Goal: Entertainment & Leisure: Consume media (video, audio)

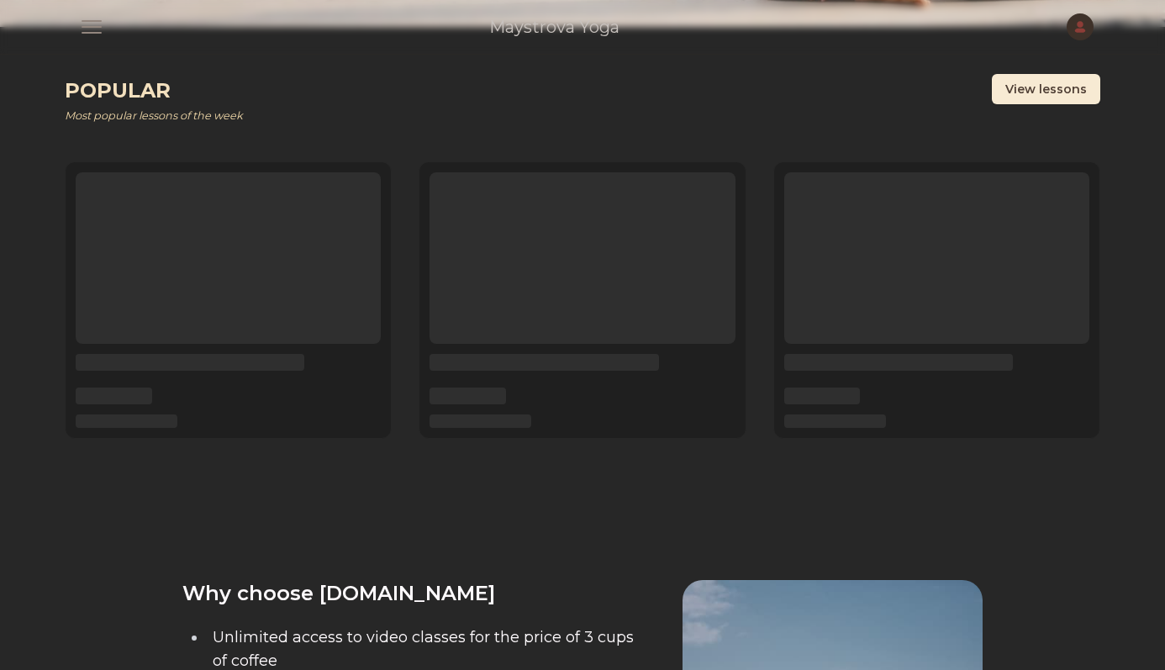
scroll to position [455, 0]
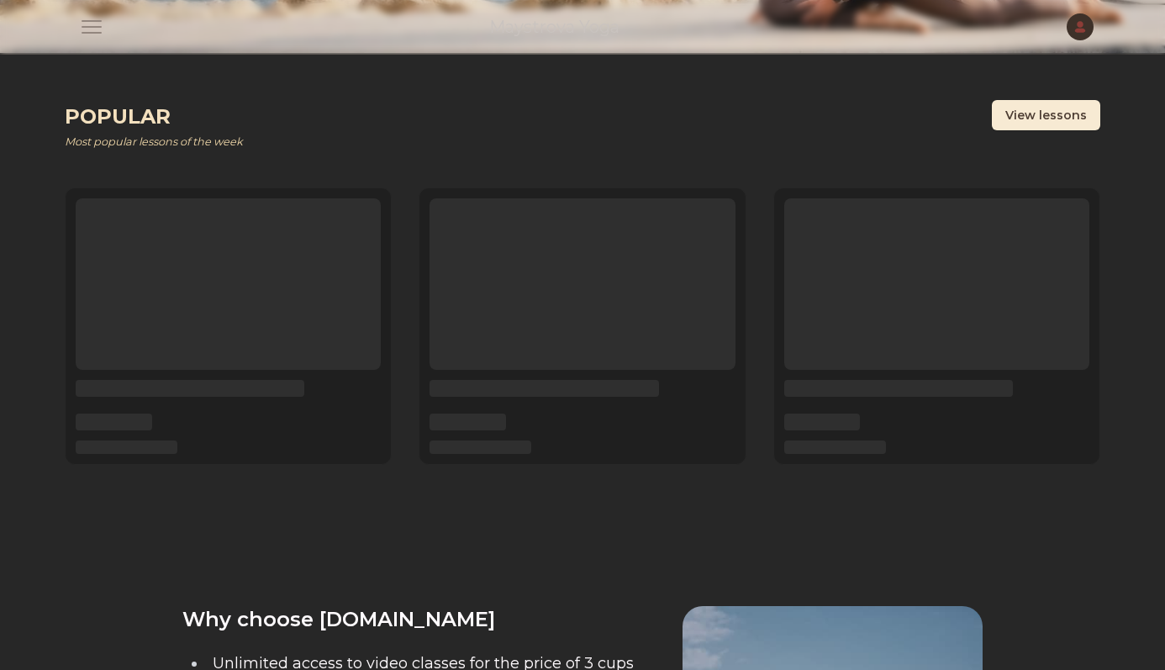
scroll to position [414, 0]
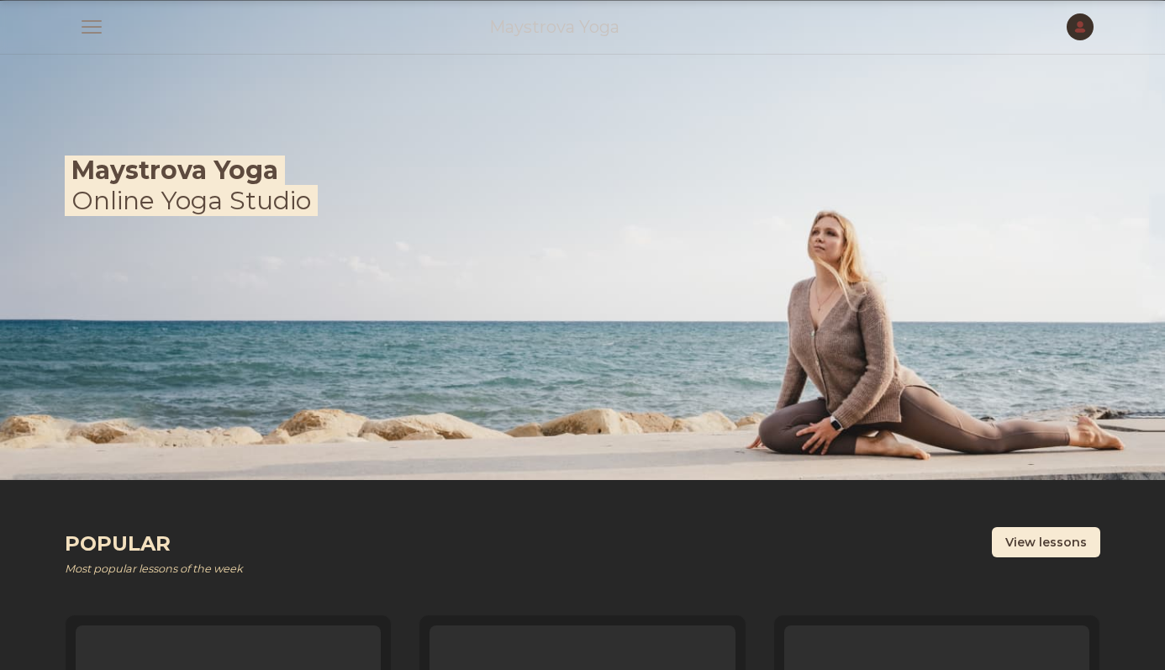
scroll to position [414, 0]
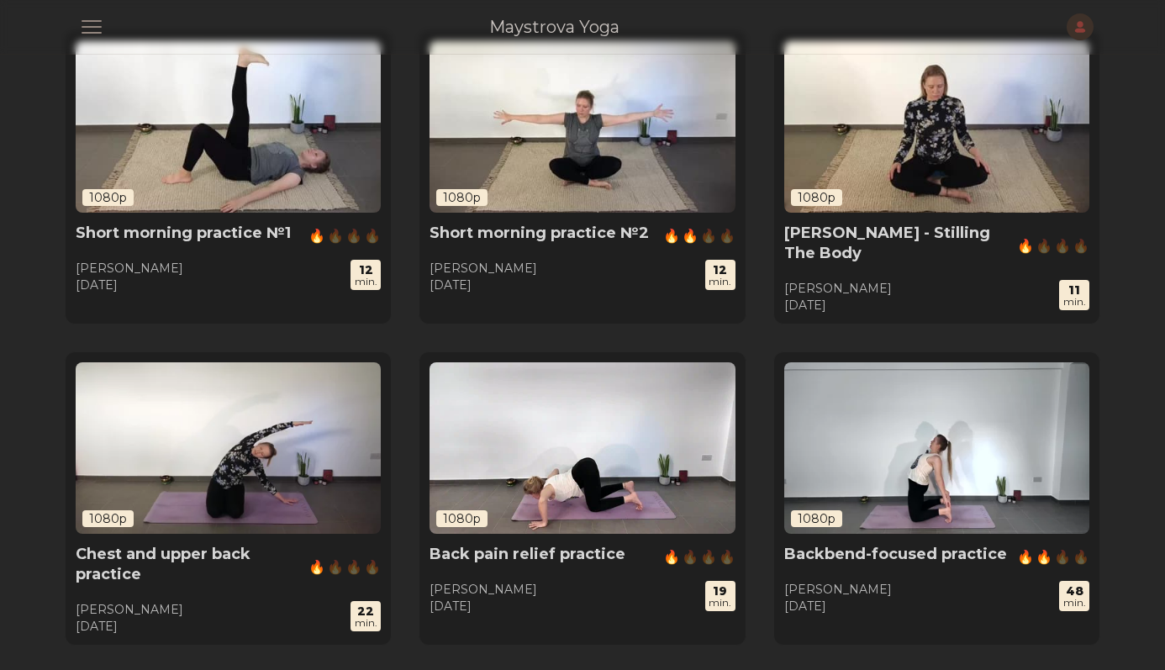
scroll to position [583, 0]
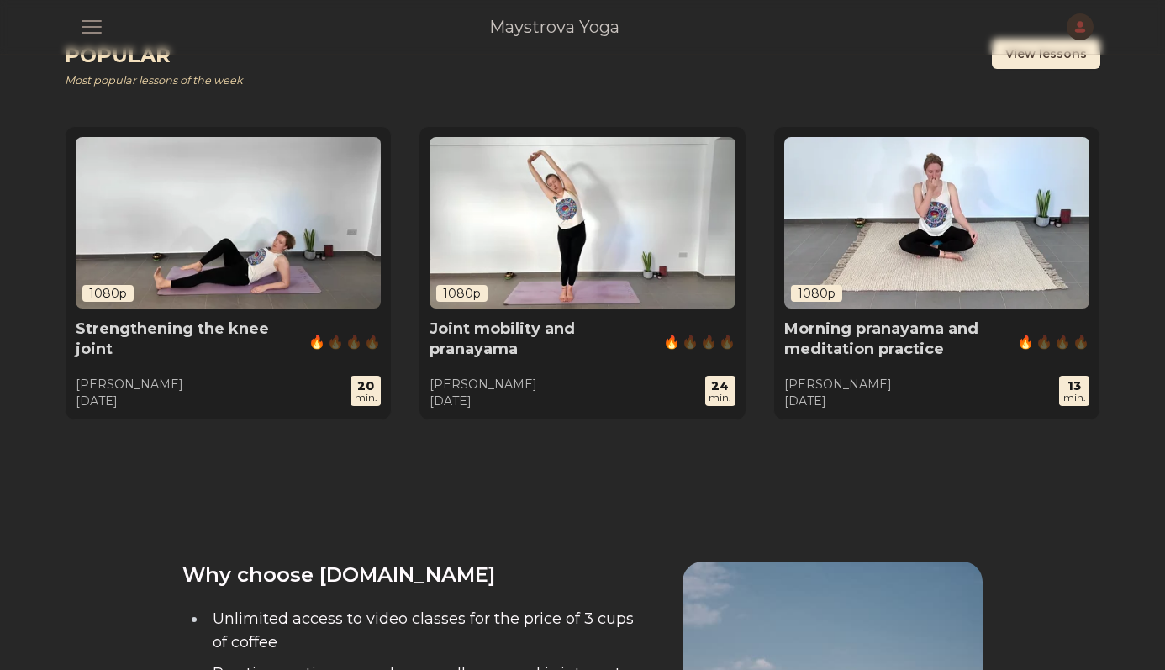
scroll to position [434, 0]
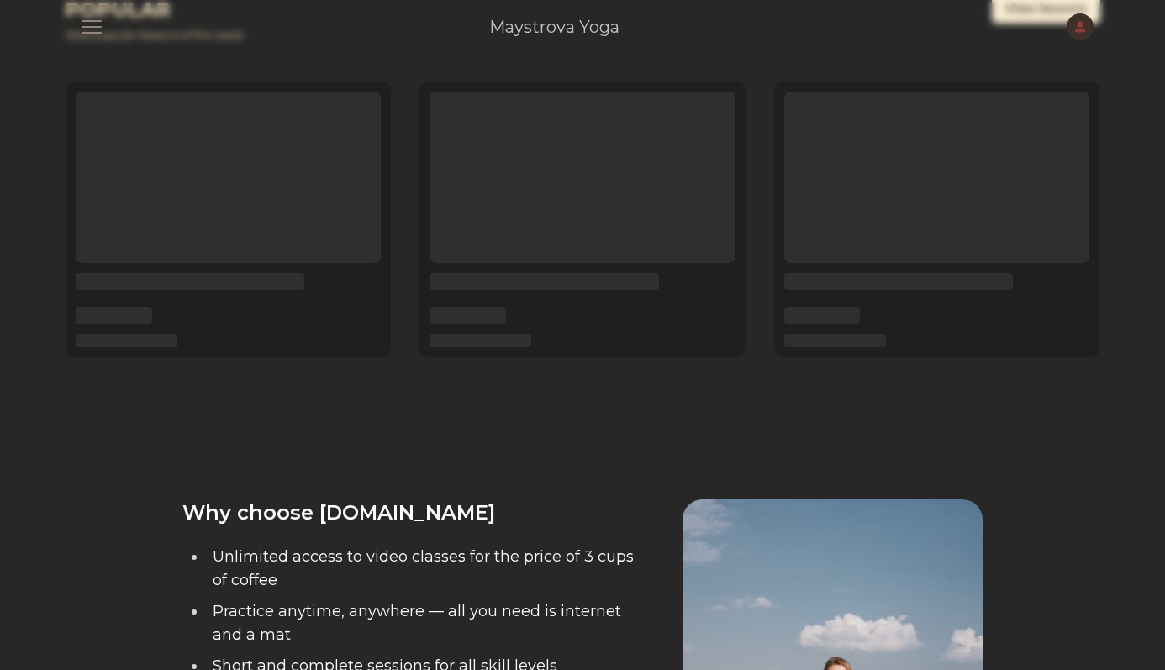
scroll to position [483, 0]
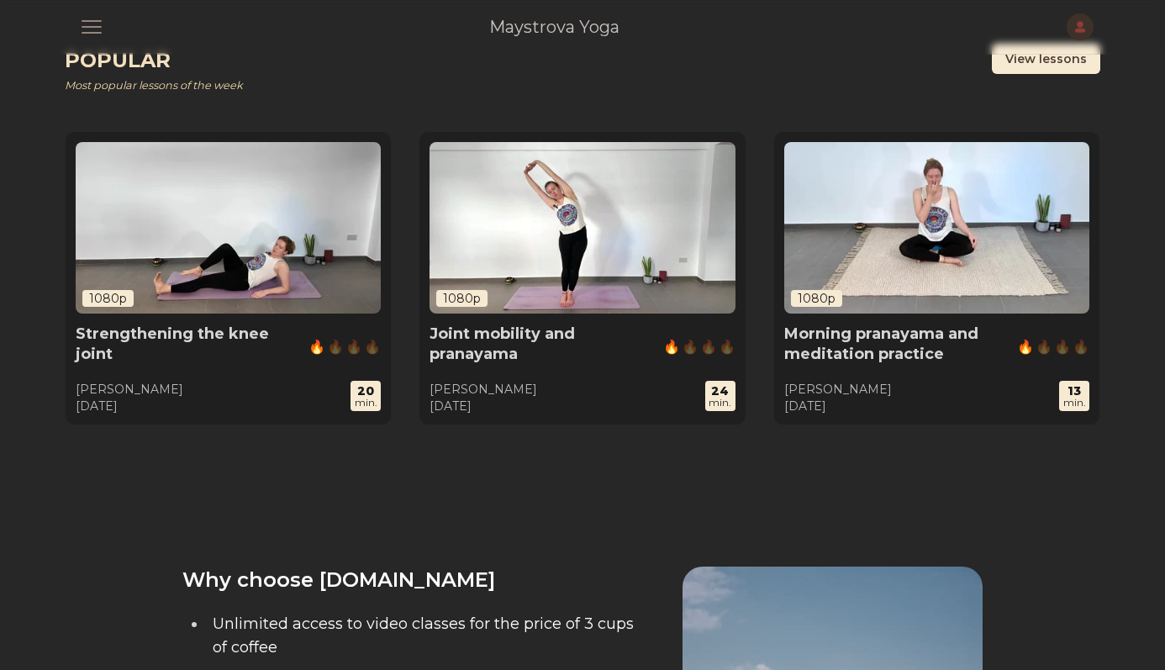
click at [516, 221] on img at bounding box center [582, 227] width 305 height 171
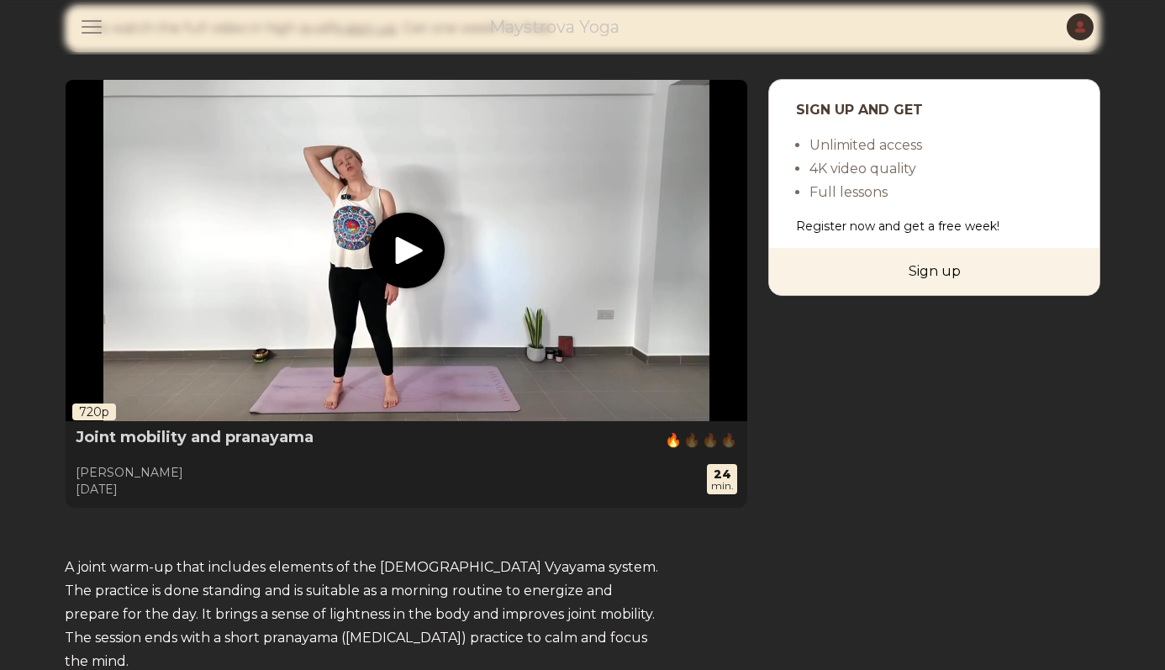
scroll to position [20, 0]
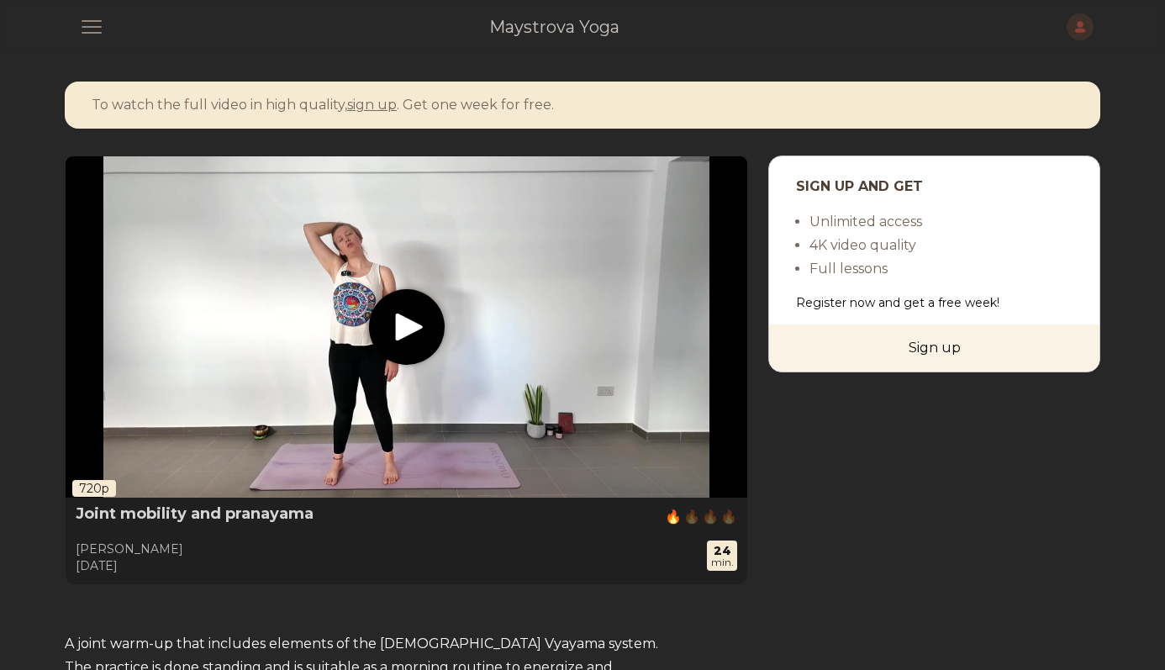
click at [406, 341] on icon "play" at bounding box center [409, 328] width 28 height 28
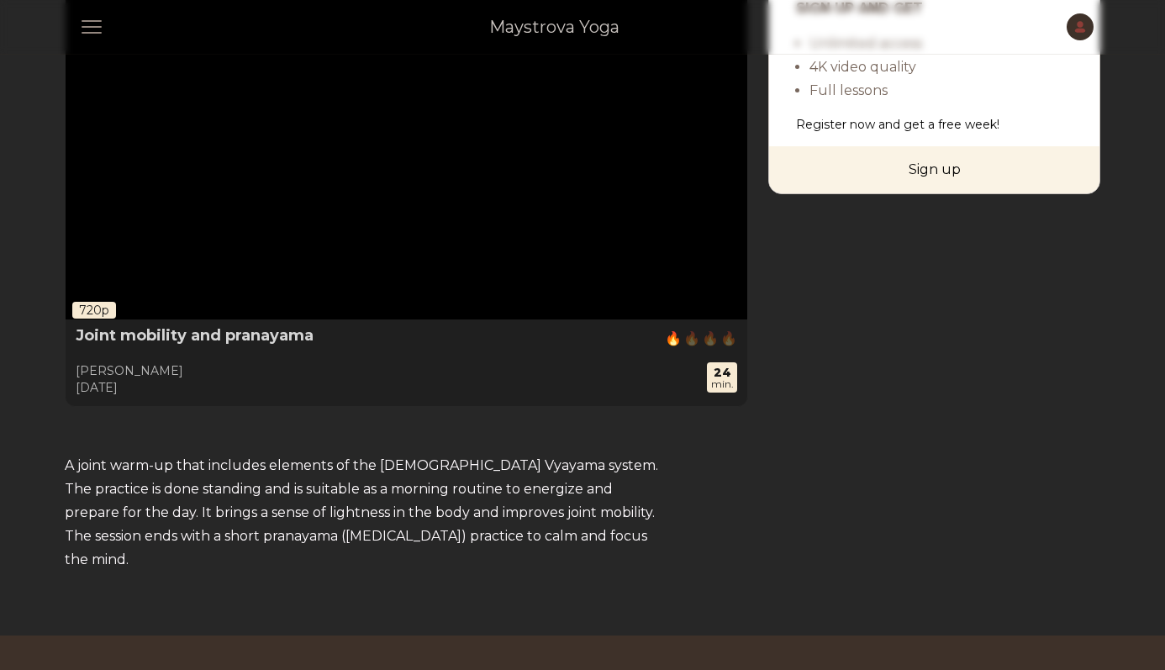
scroll to position [0, 0]
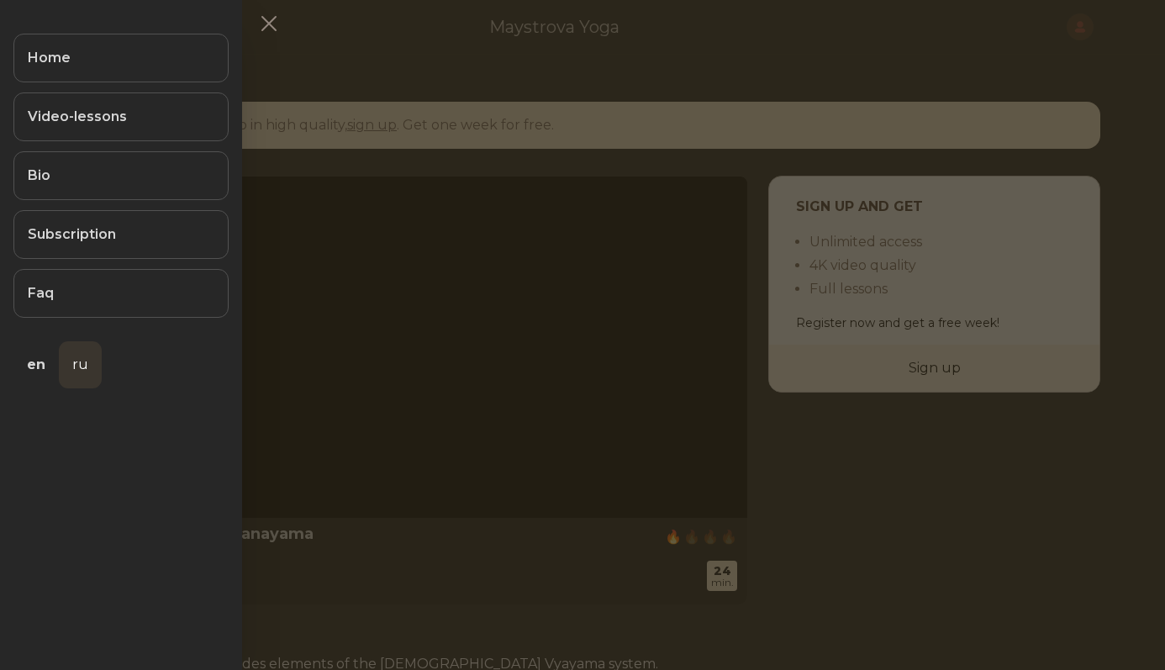
click at [85, 372] on link "ru" at bounding box center [80, 364] width 43 height 47
